Goal: Task Accomplishment & Management: Manage account settings

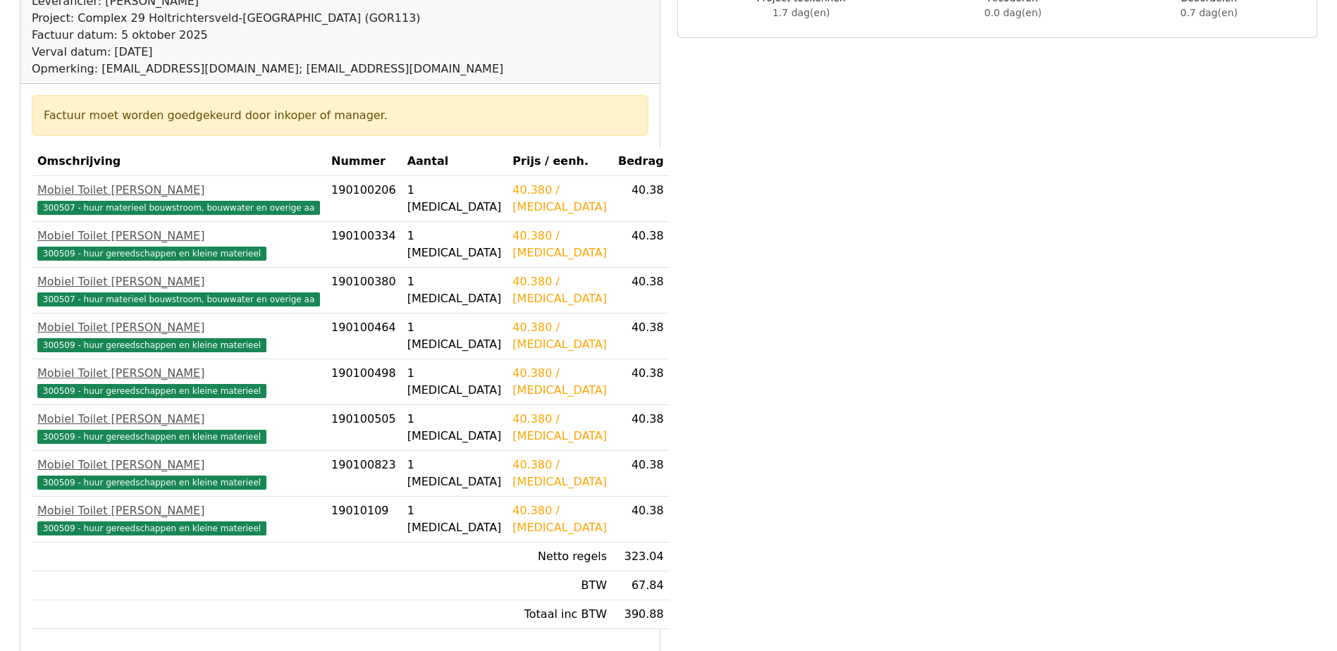
scroll to position [211, 0]
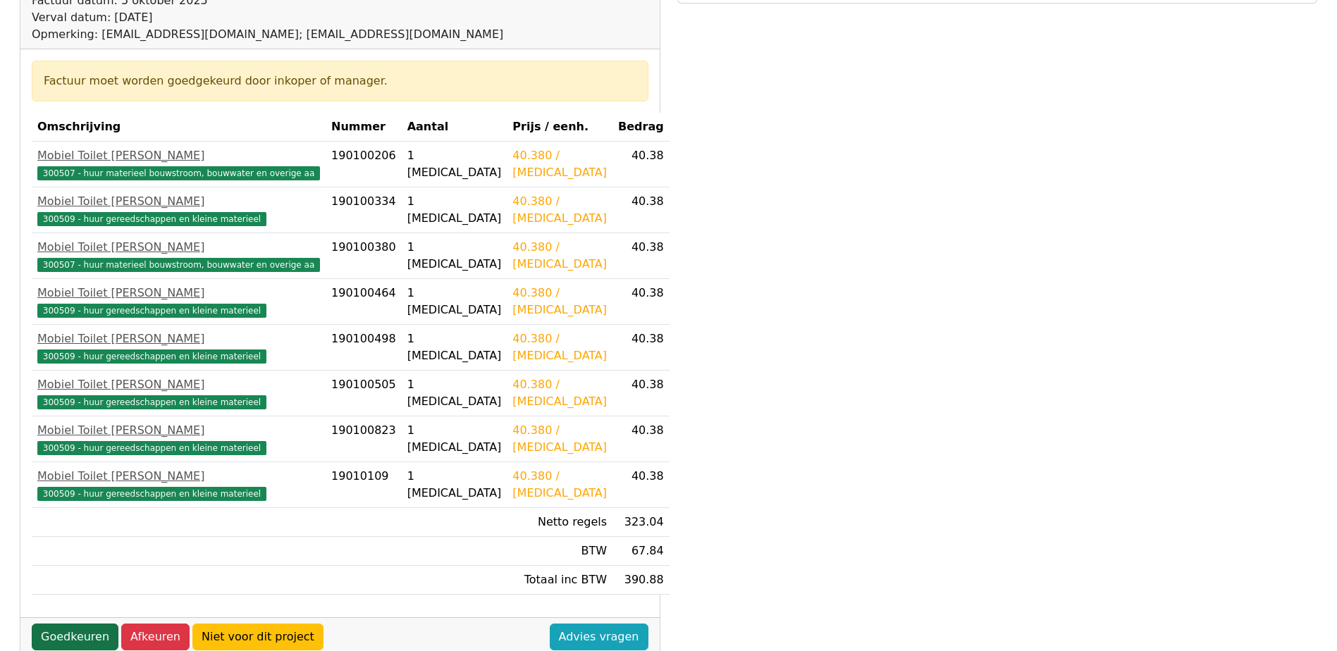
click at [71, 636] on link "Goedkeuren" at bounding box center [75, 637] width 87 height 27
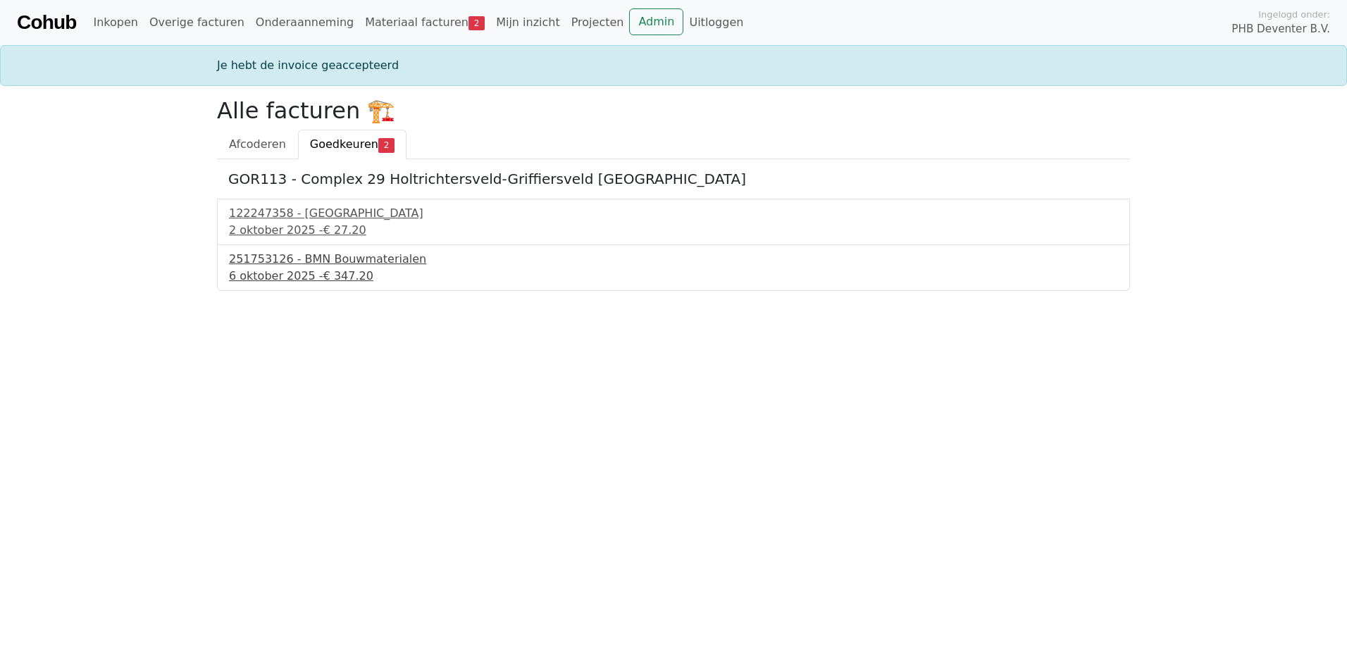
click at [277, 275] on div "6 oktober 2025 - € 347.20" at bounding box center [673, 276] width 889 height 17
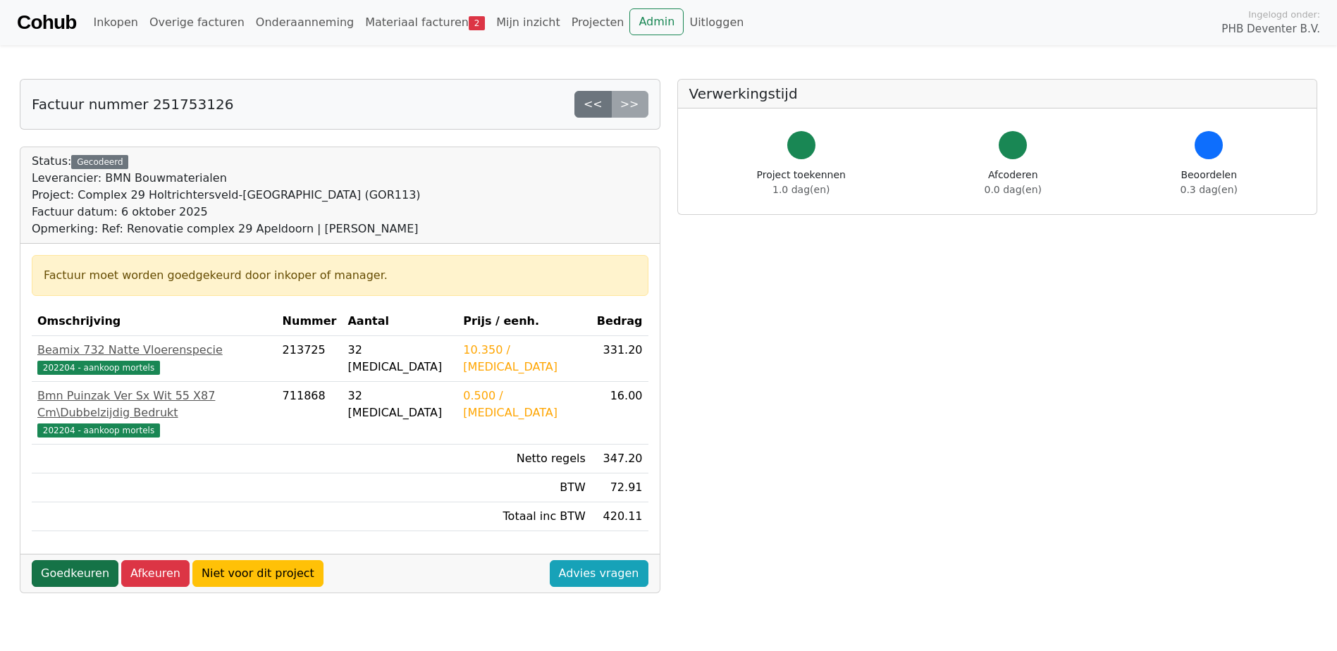
click at [85, 560] on link "Goedkeuren" at bounding box center [75, 573] width 87 height 27
